Goal: Find specific page/section: Find specific page/section

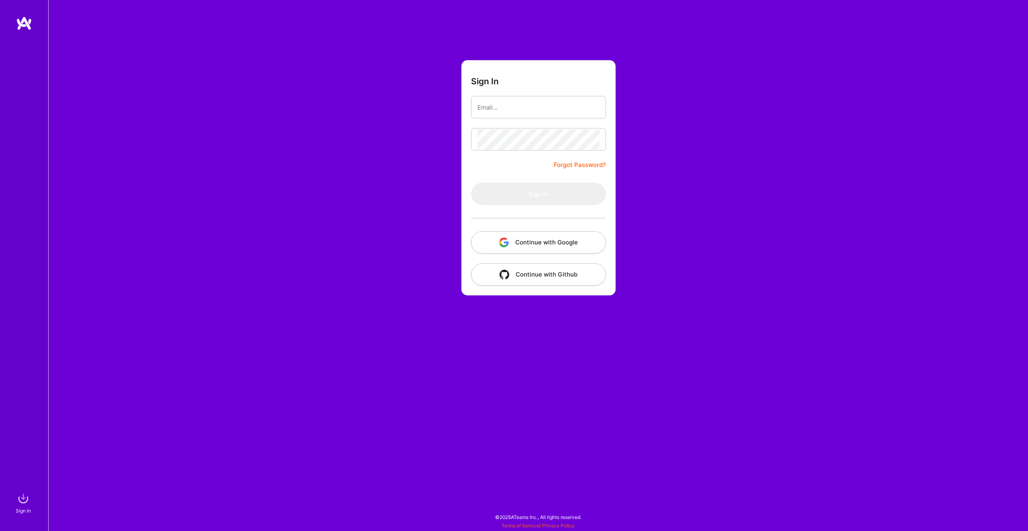
drag, startPoint x: 0, startPoint y: 0, endPoint x: 519, endPoint y: 242, distance: 572.4
click at [519, 242] on button "Continue with Google" at bounding box center [538, 242] width 135 height 22
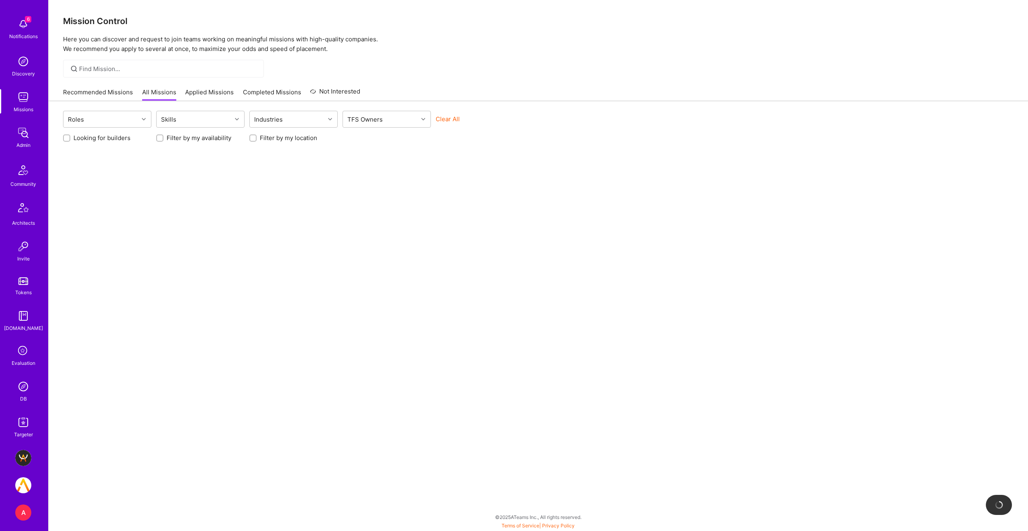
scroll to position [39, 0]
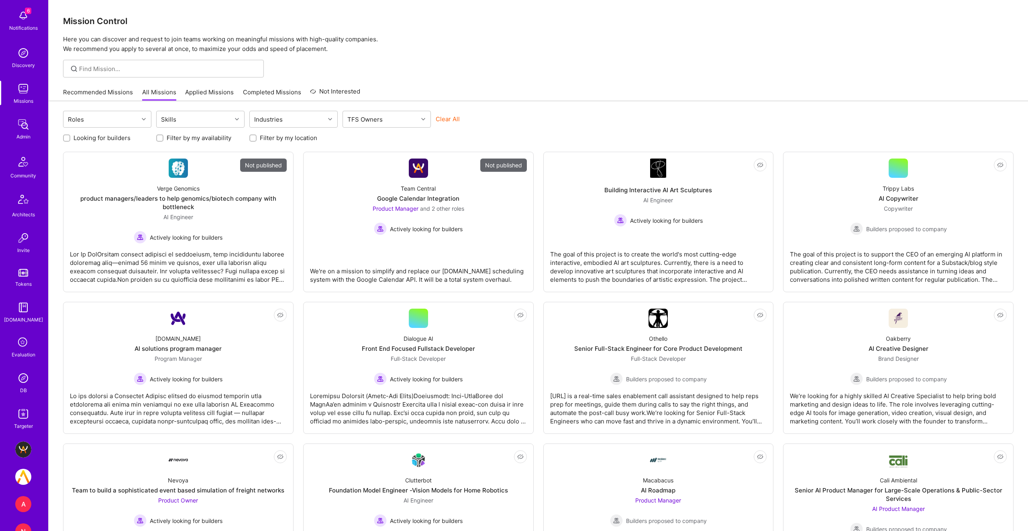
click at [24, 387] on div "DB" at bounding box center [23, 390] width 7 height 8
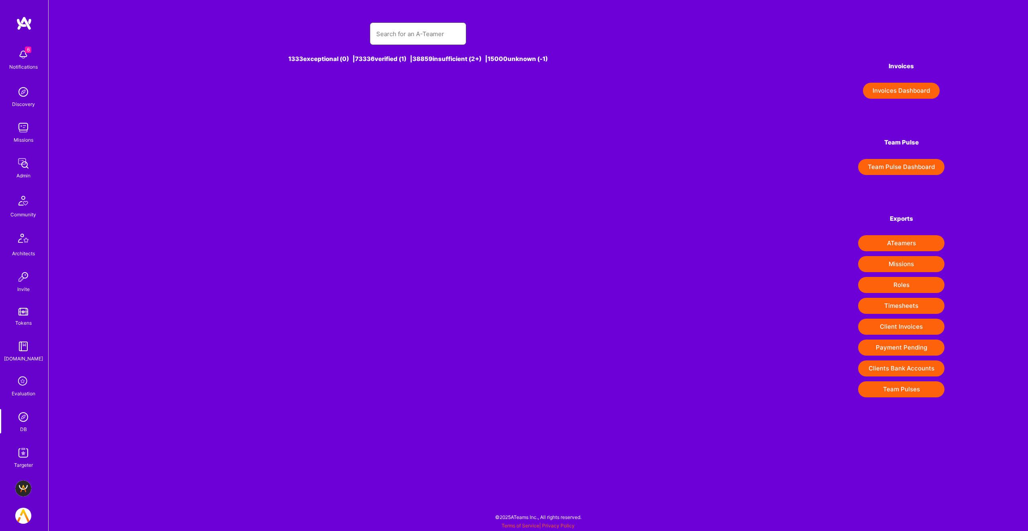
click at [415, 33] on input "text" at bounding box center [418, 34] width 84 height 20
type input "V"
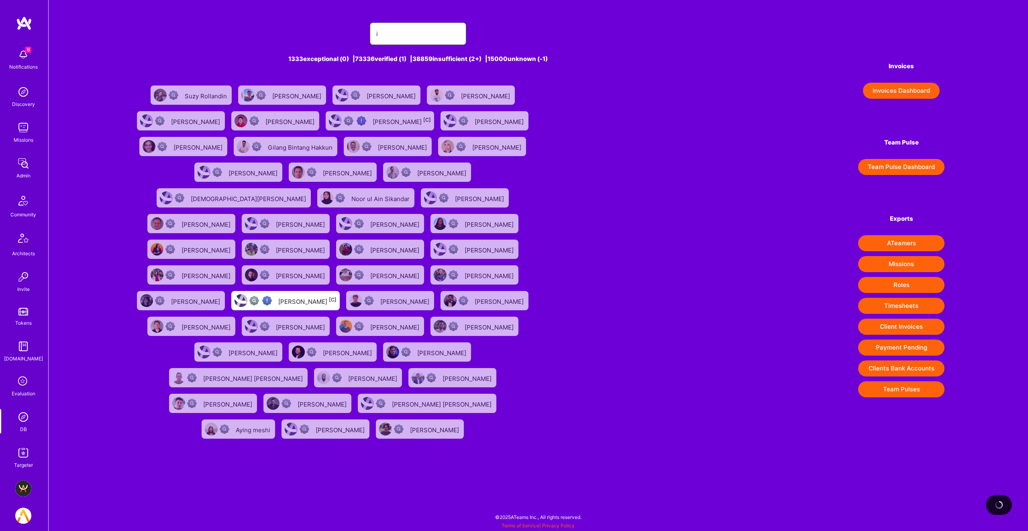
type input "in"
type input "e"
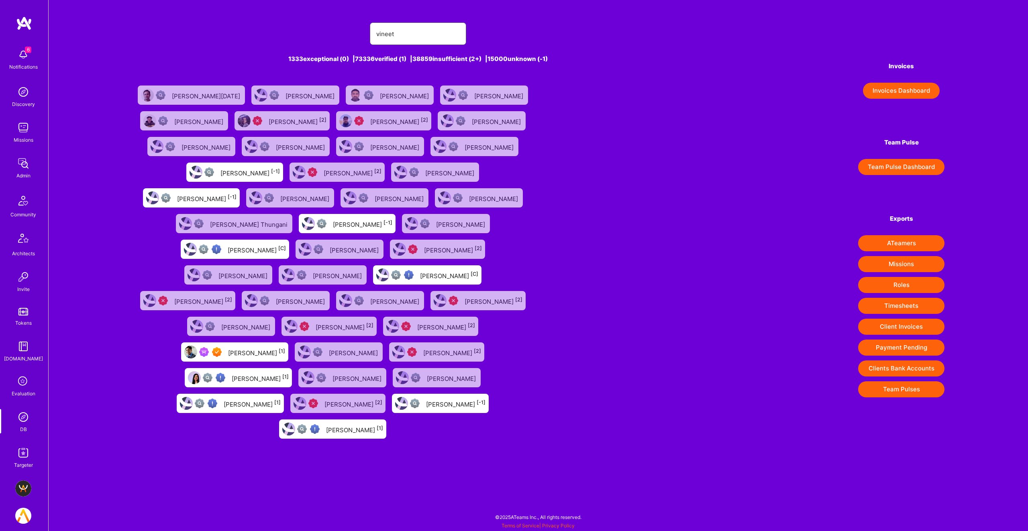
click at [421, 35] on input "vineet" at bounding box center [418, 34] width 84 height 20
click at [22, 422] on img at bounding box center [23, 417] width 16 height 16
click at [422, 24] on input "vineet" at bounding box center [418, 34] width 84 height 20
click at [419, 30] on input "vineet" at bounding box center [418, 34] width 84 height 20
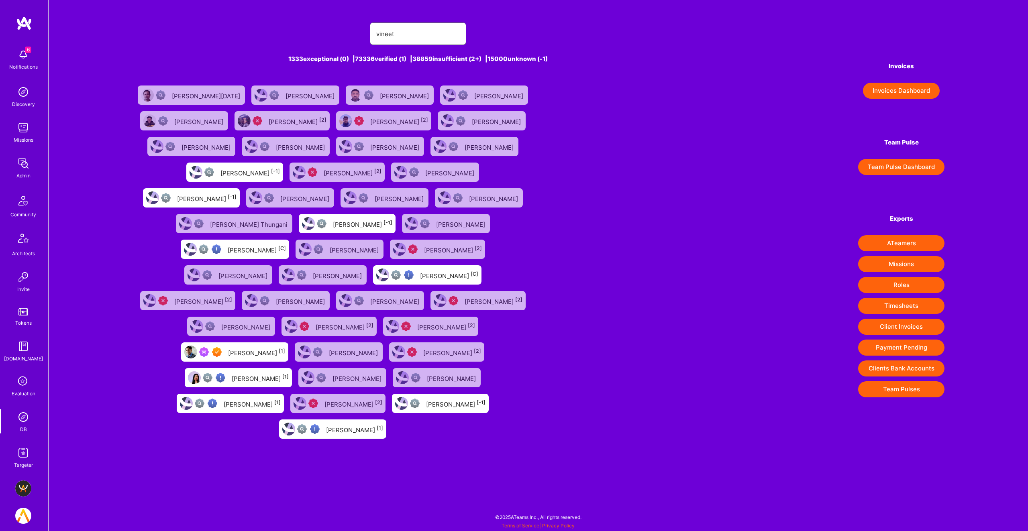
click at [419, 30] on input "vineet" at bounding box center [418, 34] width 84 height 20
paste input "Vineet Sinha"
type input "Vineet Sinha"
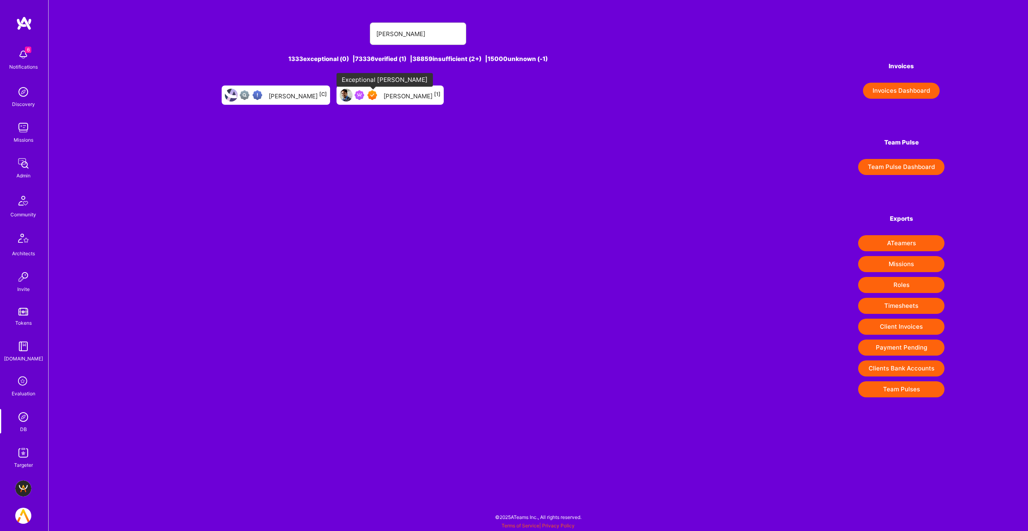
click at [376, 93] on img at bounding box center [372, 95] width 10 height 10
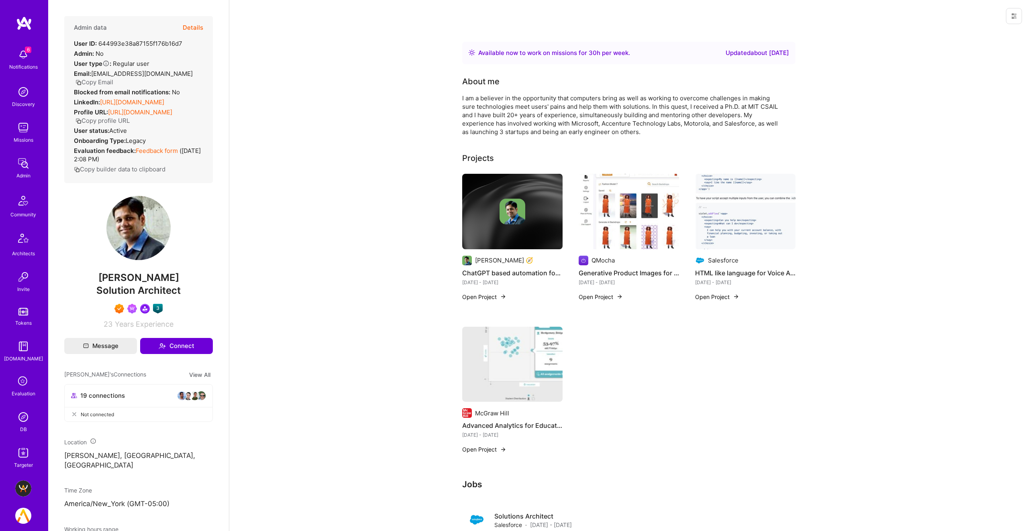
click at [194, 25] on button "Details" at bounding box center [193, 27] width 20 height 23
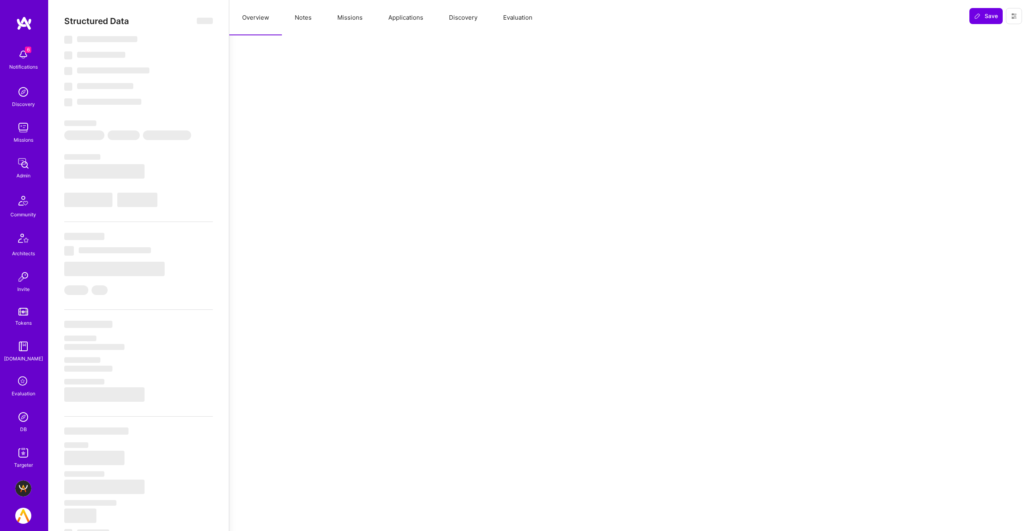
click at [338, 20] on button "Missions" at bounding box center [349, 17] width 51 height 35
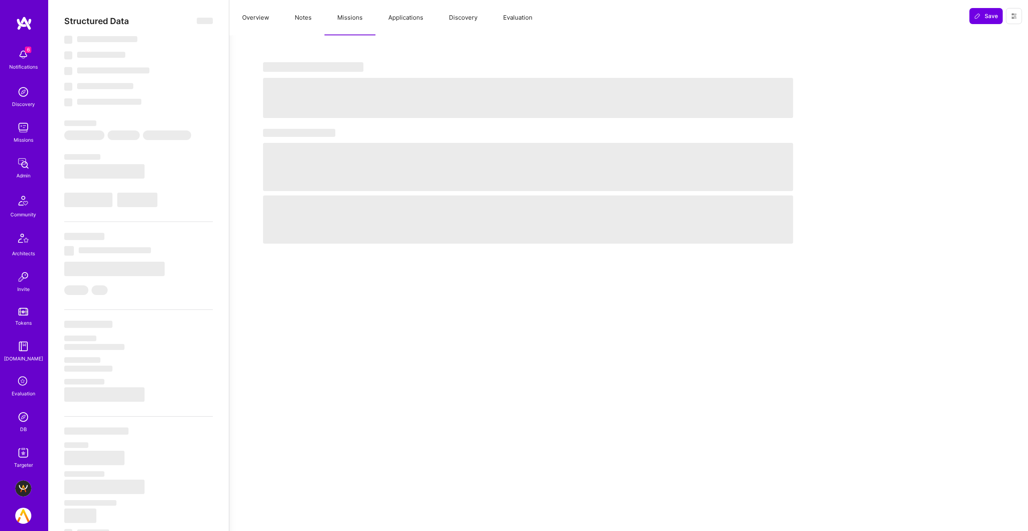
select select "Right Now"
select select "7"
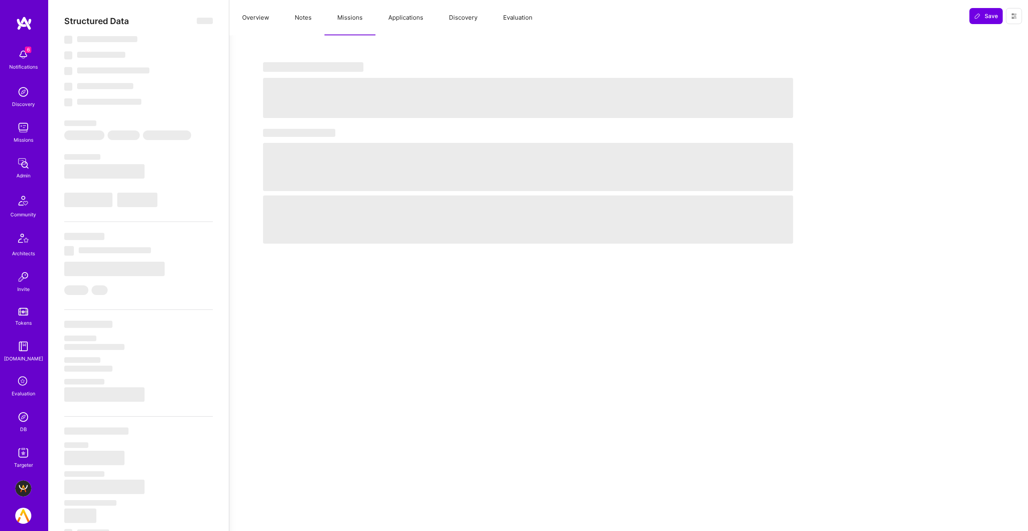
select select "US"
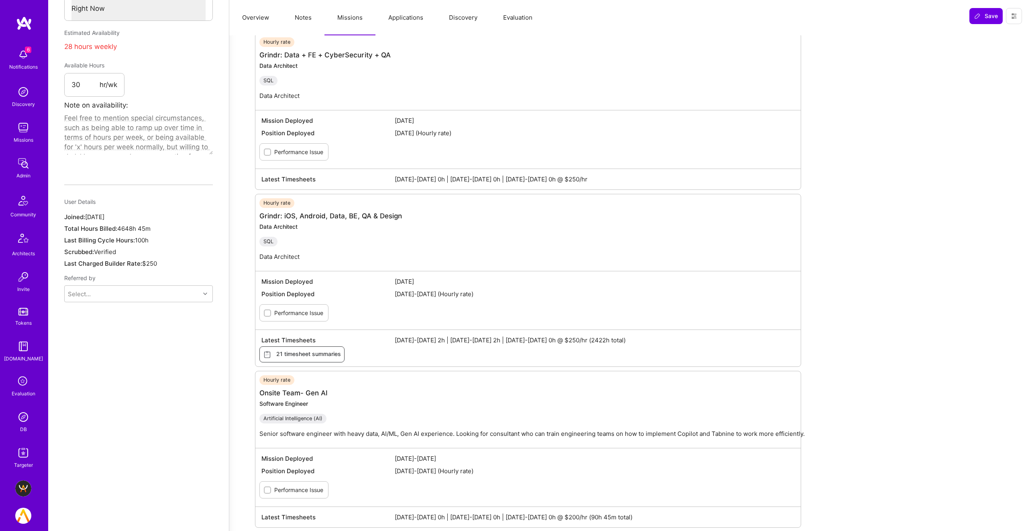
scroll to position [718, 0]
